Goal: Task Accomplishment & Management: Complete application form

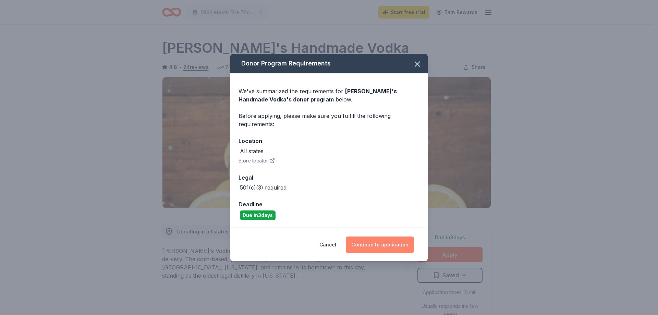
click at [386, 246] on button "Continue to application" at bounding box center [380, 244] width 68 height 16
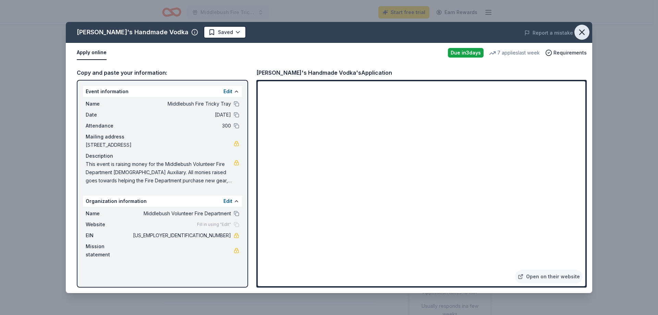
click at [583, 30] on icon "button" at bounding box center [582, 32] width 10 height 10
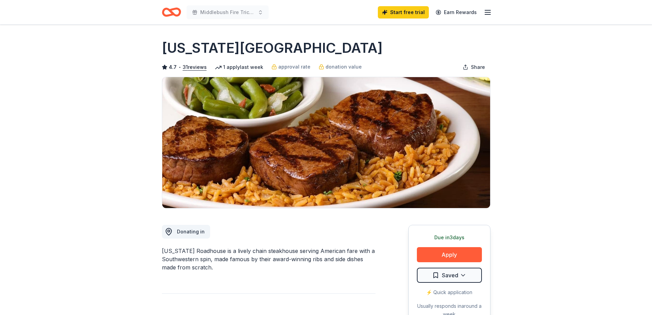
click at [451, 254] on button "Apply" at bounding box center [449, 254] width 65 height 15
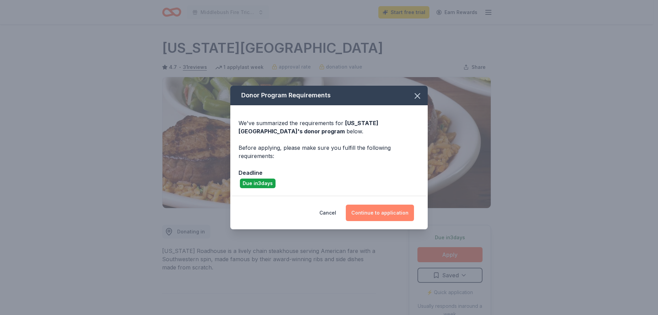
click at [387, 216] on button "Continue to application" at bounding box center [380, 212] width 68 height 16
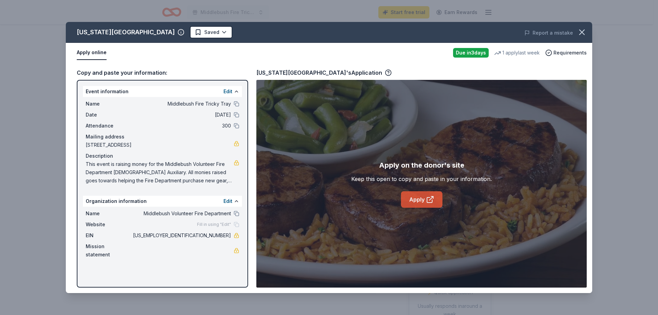
click at [408, 202] on link "Apply" at bounding box center [421, 199] width 41 height 16
click at [580, 29] on icon "button" at bounding box center [582, 32] width 10 height 10
